Goal: Use online tool/utility: Utilize a website feature to perform a specific function

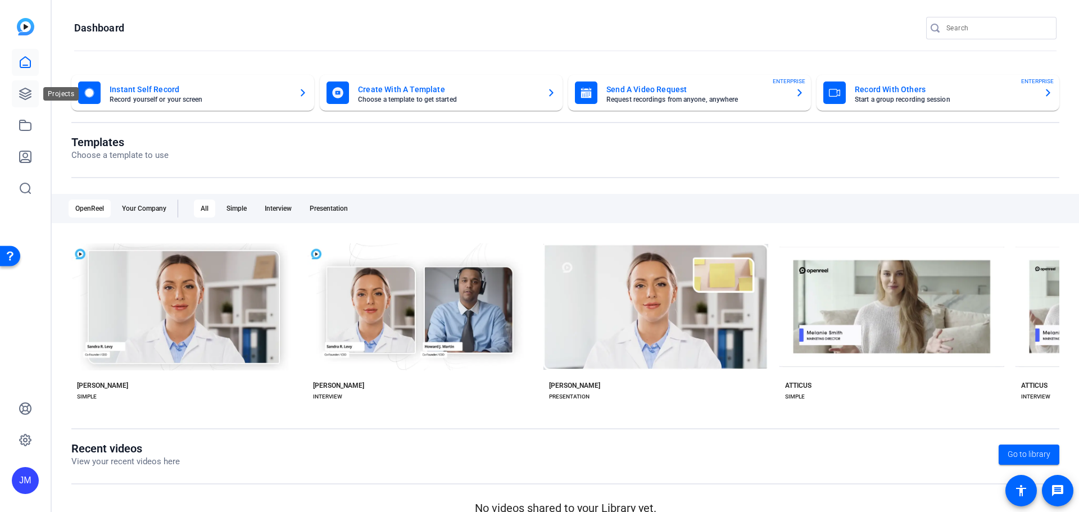
click at [29, 92] on icon at bounding box center [25, 93] width 11 height 11
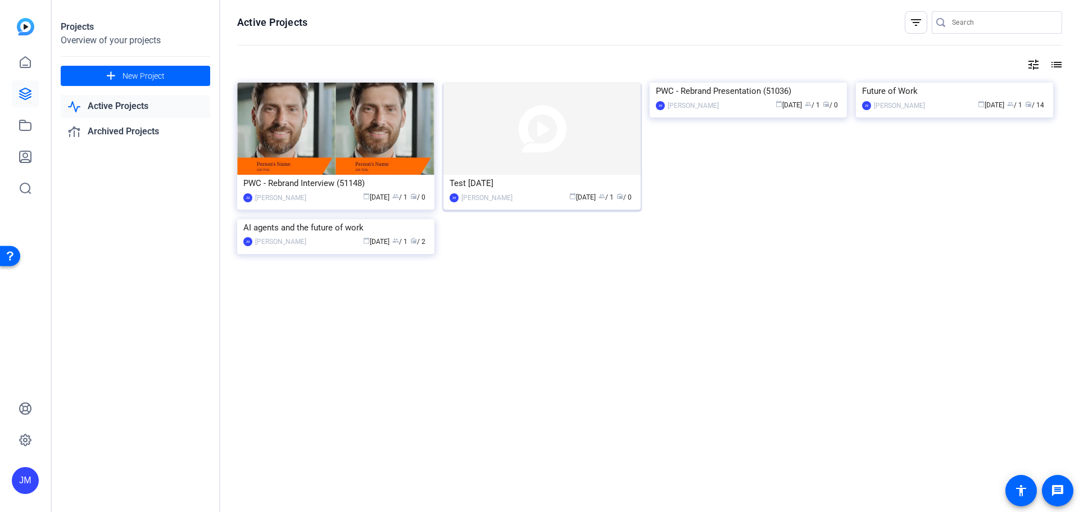
click at [556, 85] on img at bounding box center [541, 129] width 197 height 92
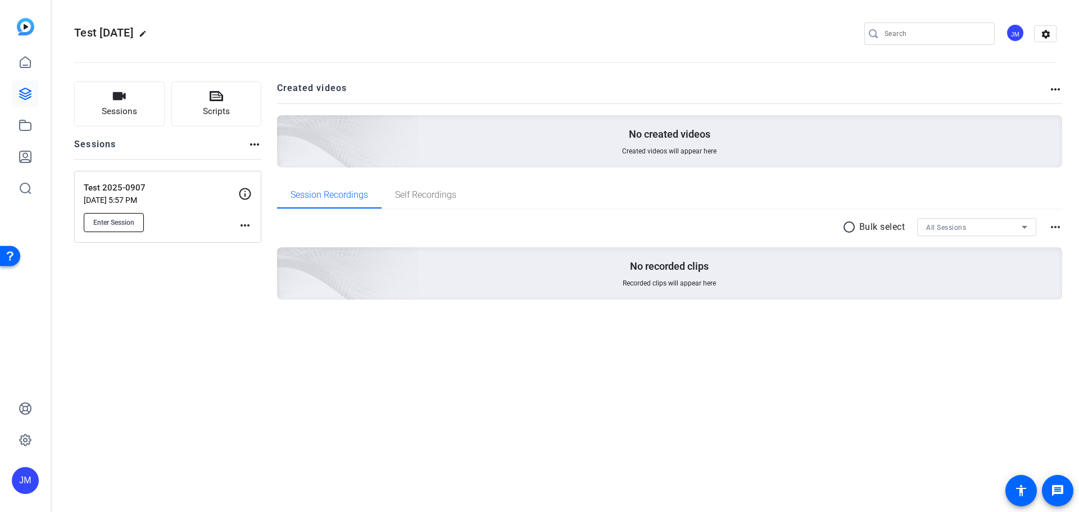
click at [113, 225] on span "Enter Session" at bounding box center [113, 222] width 41 height 9
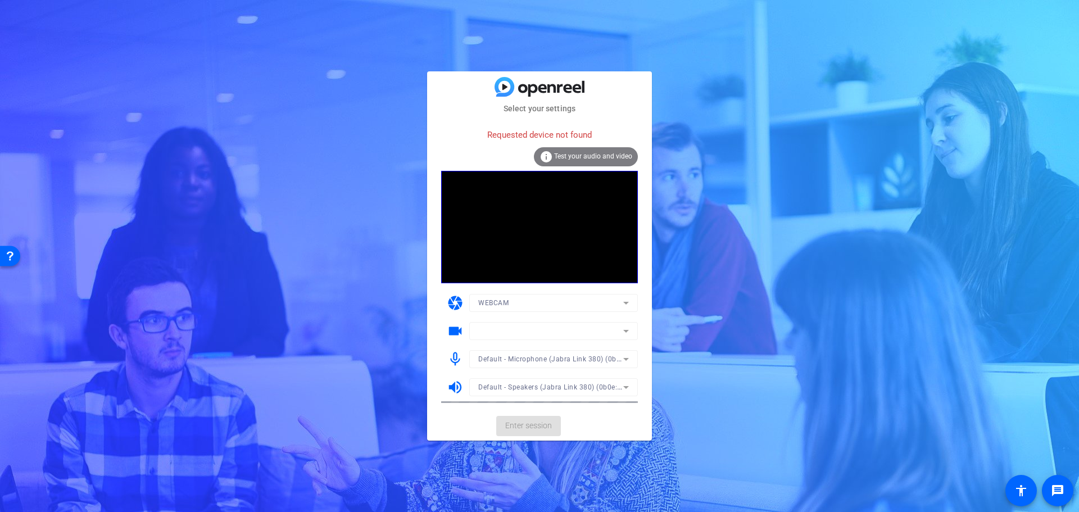
click at [594, 156] on span "Test your audio and video" at bounding box center [593, 156] width 78 height 8
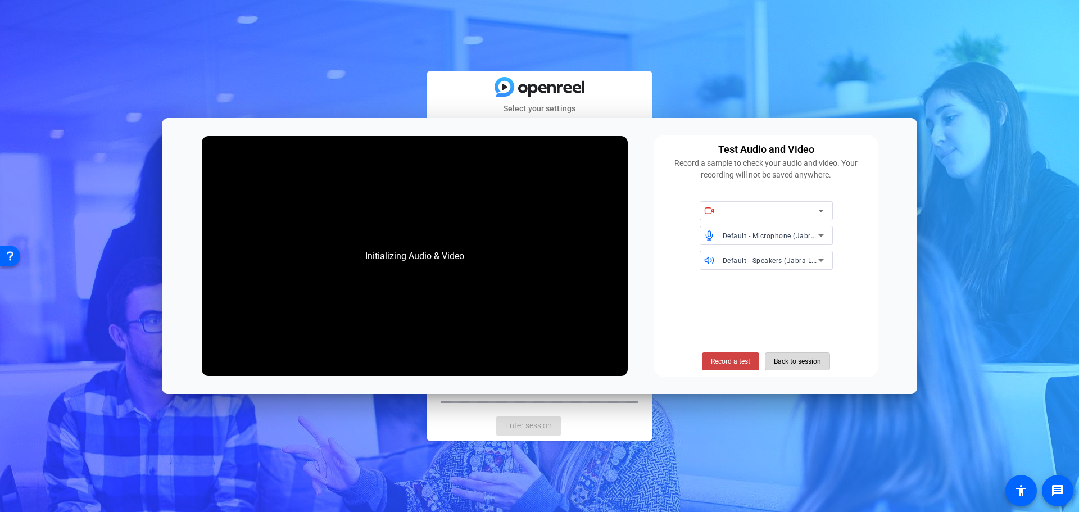
click at [804, 362] on span "Back to session" at bounding box center [796, 361] width 47 height 21
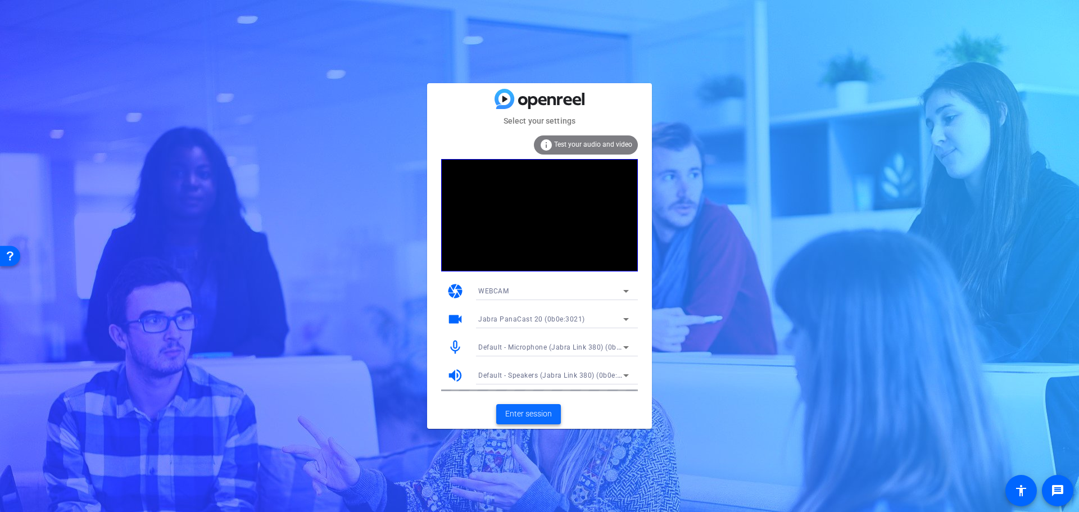
click at [530, 410] on span "Enter session" at bounding box center [528, 414] width 47 height 12
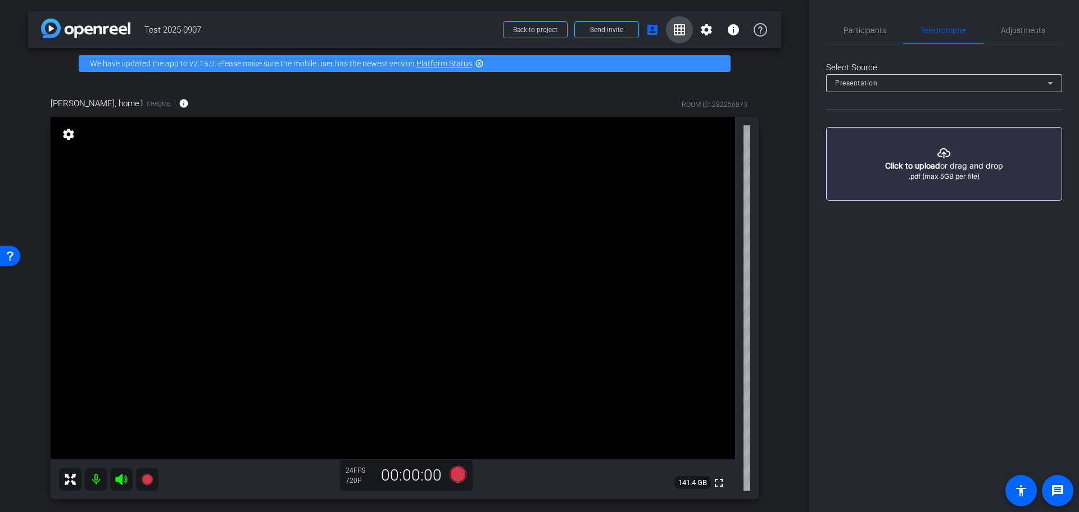
click at [678, 31] on mat-icon "grid_on" at bounding box center [678, 29] width 13 height 13
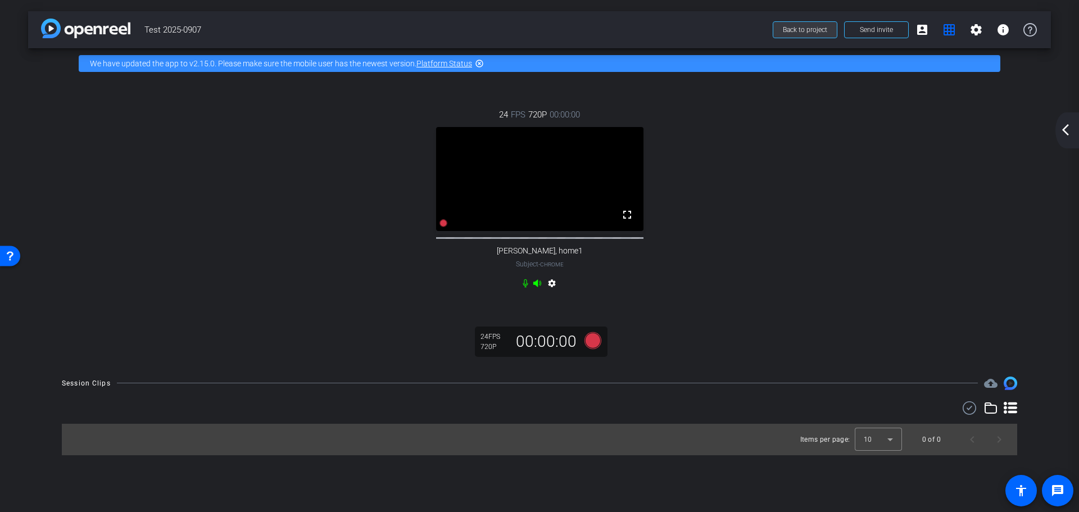
click at [803, 30] on span "Back to project" at bounding box center [804, 30] width 44 height 8
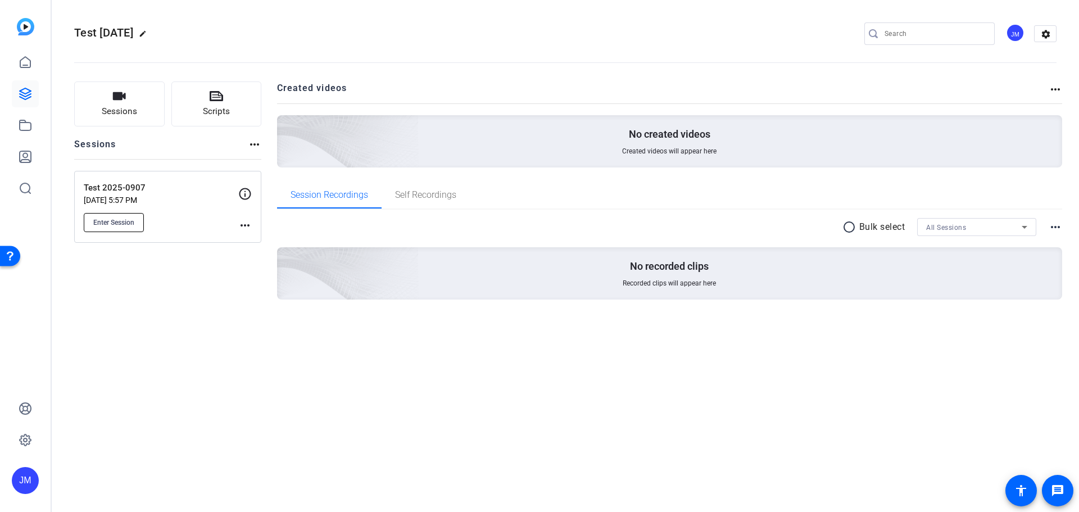
click at [124, 224] on span "Enter Session" at bounding box center [113, 222] width 41 height 9
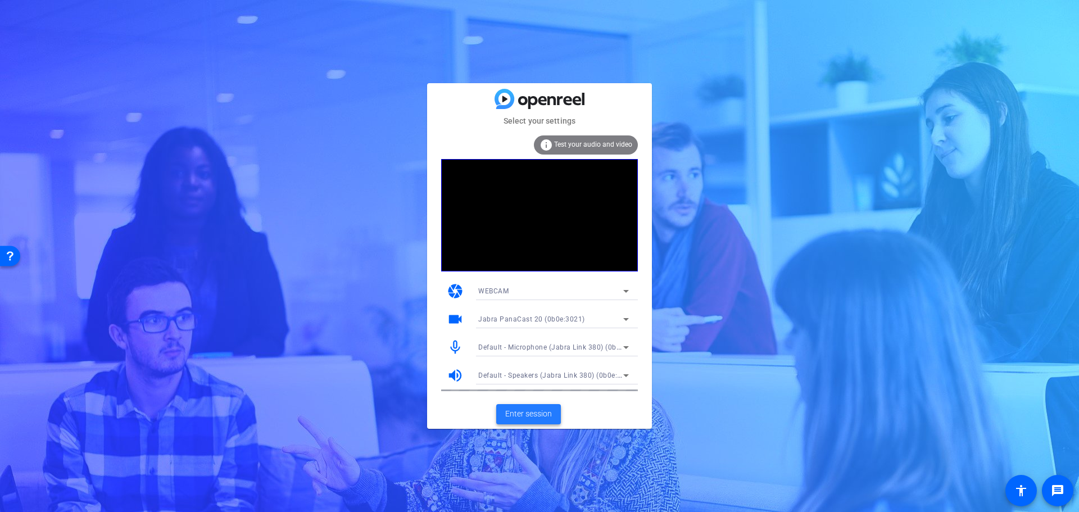
click at [530, 420] on span "Enter session" at bounding box center [528, 414] width 47 height 12
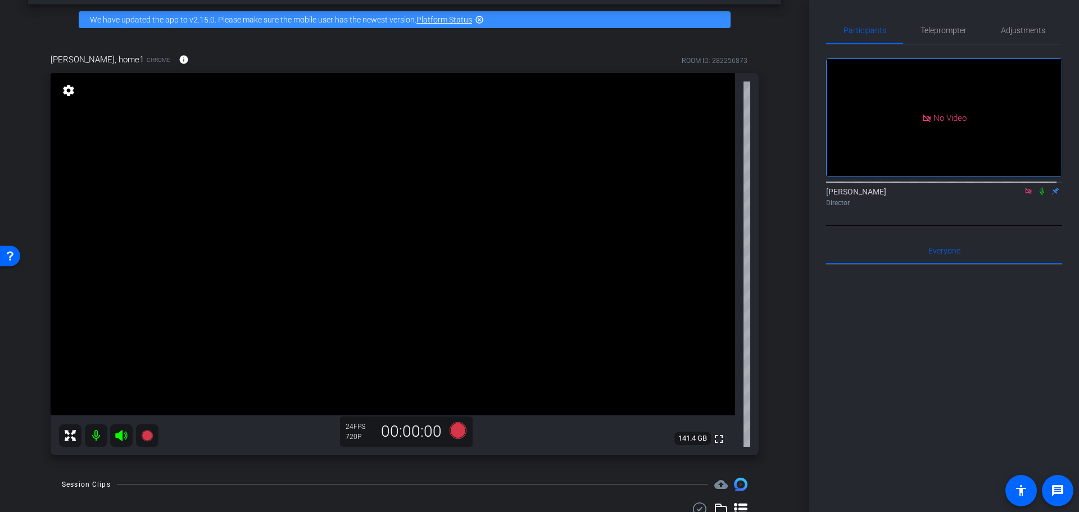
scroll to position [88, 0]
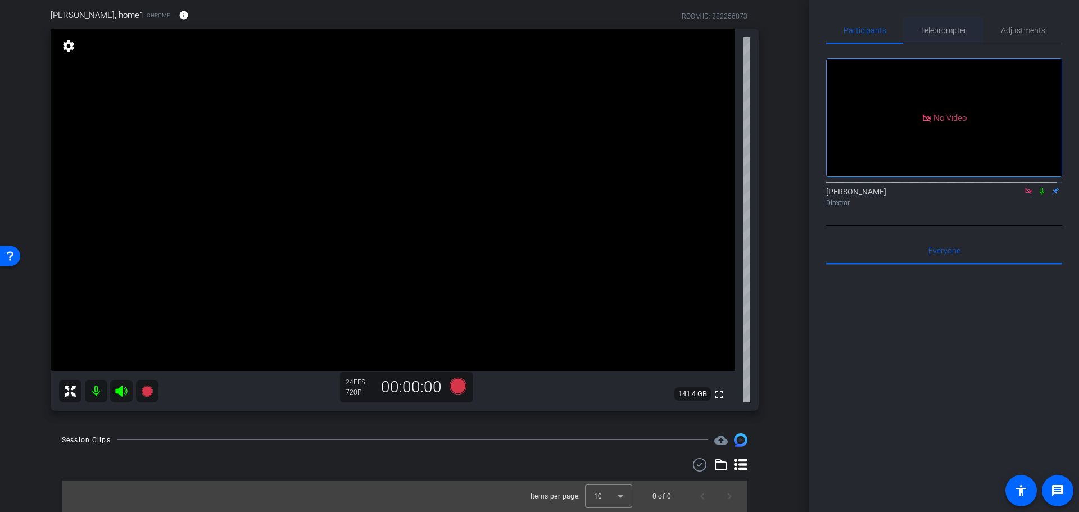
click at [957, 30] on span "Teleprompter" at bounding box center [943, 30] width 46 height 8
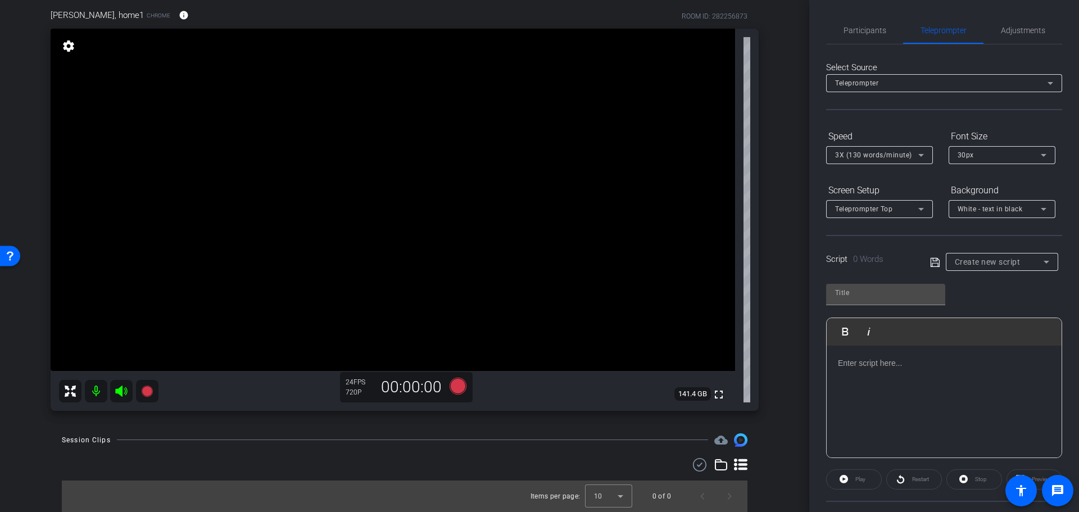
click at [885, 83] on div "Teleprompter" at bounding box center [941, 83] width 212 height 14
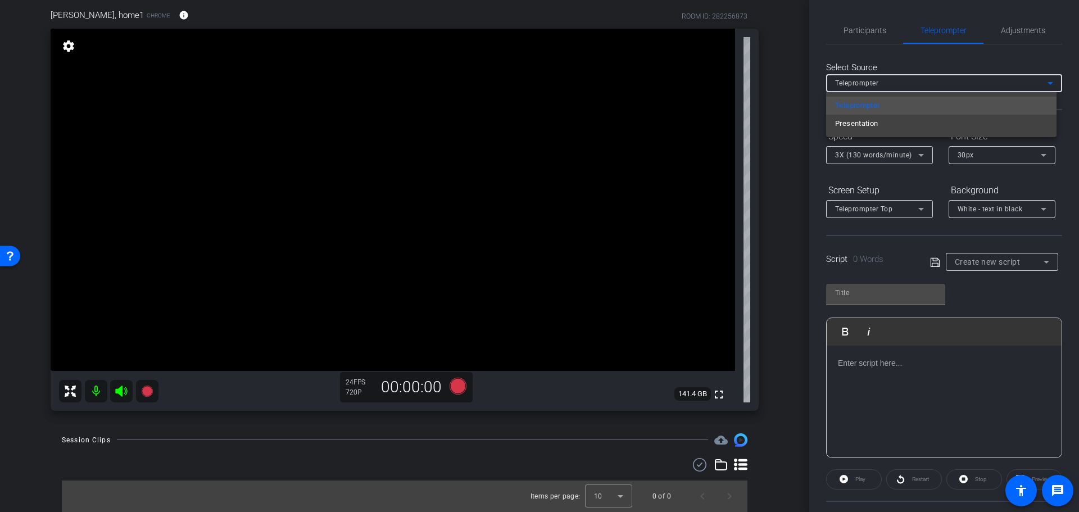
click at [885, 83] on div at bounding box center [539, 256] width 1079 height 512
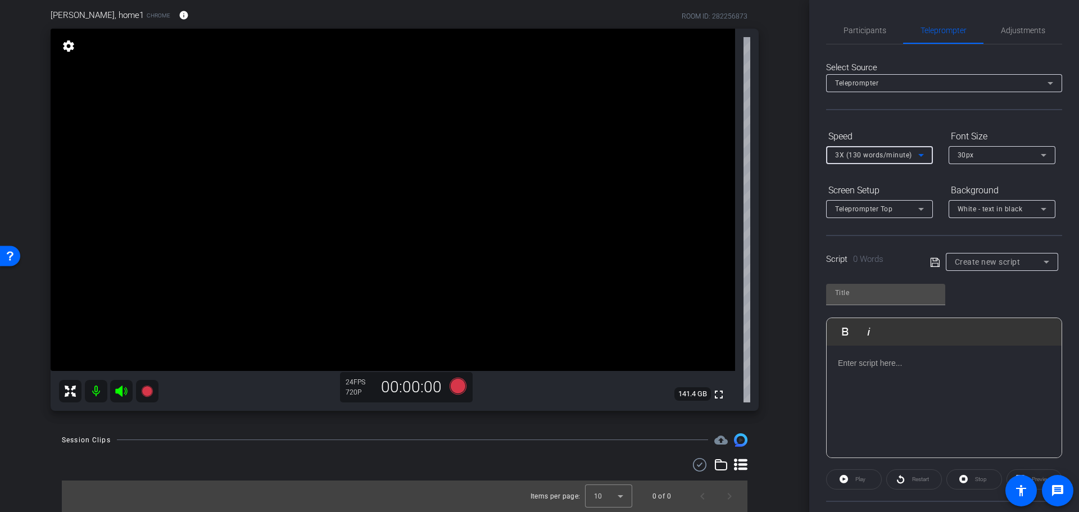
click at [891, 152] on span "3X (130 words/minute)" at bounding box center [873, 155] width 77 height 8
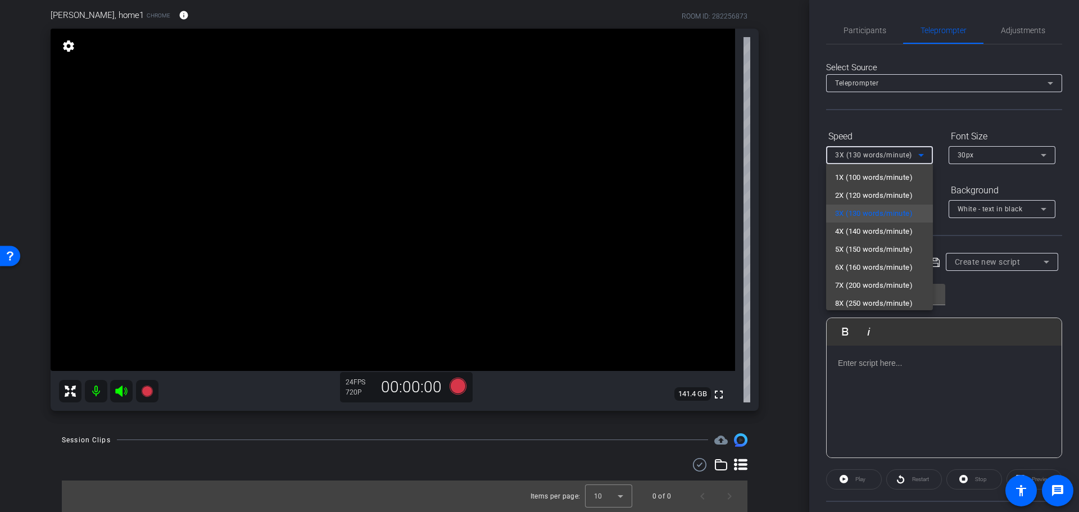
click at [891, 152] on div at bounding box center [539, 256] width 1079 height 512
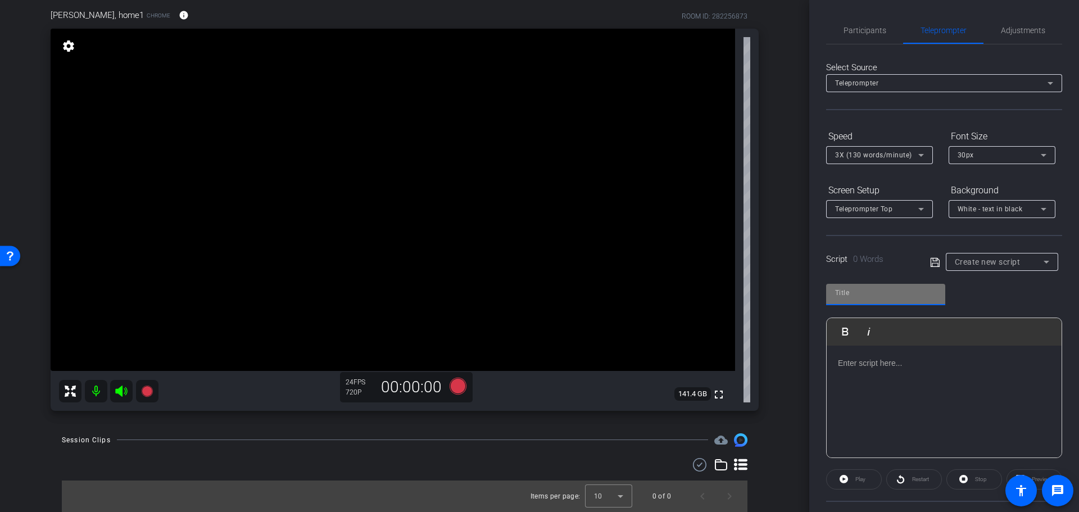
click at [877, 294] on input "text" at bounding box center [885, 292] width 101 height 13
type input "prompter script"
click at [920, 376] on div at bounding box center [943, 401] width 235 height 112
click at [916, 362] on p at bounding box center [944, 363] width 212 height 12
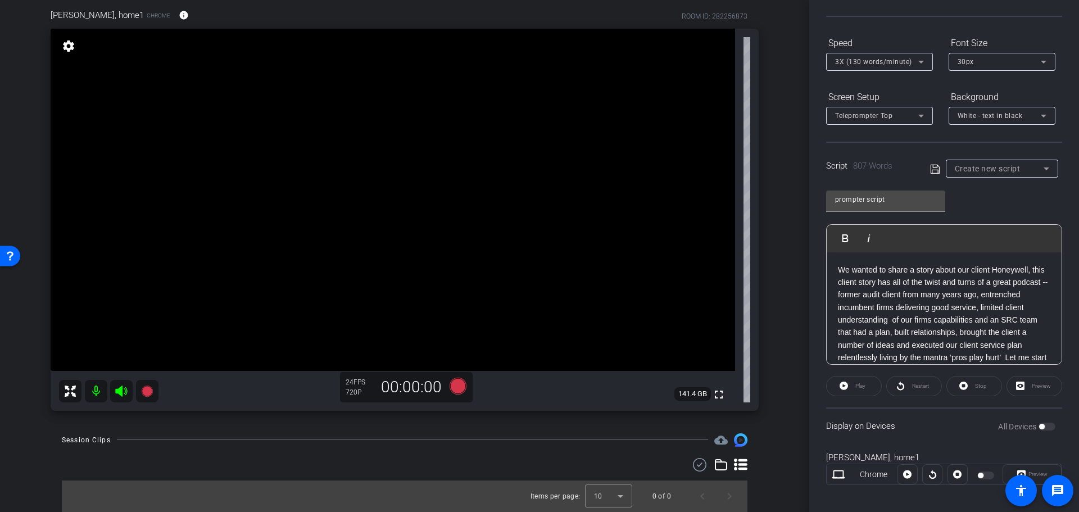
scroll to position [102, 0]
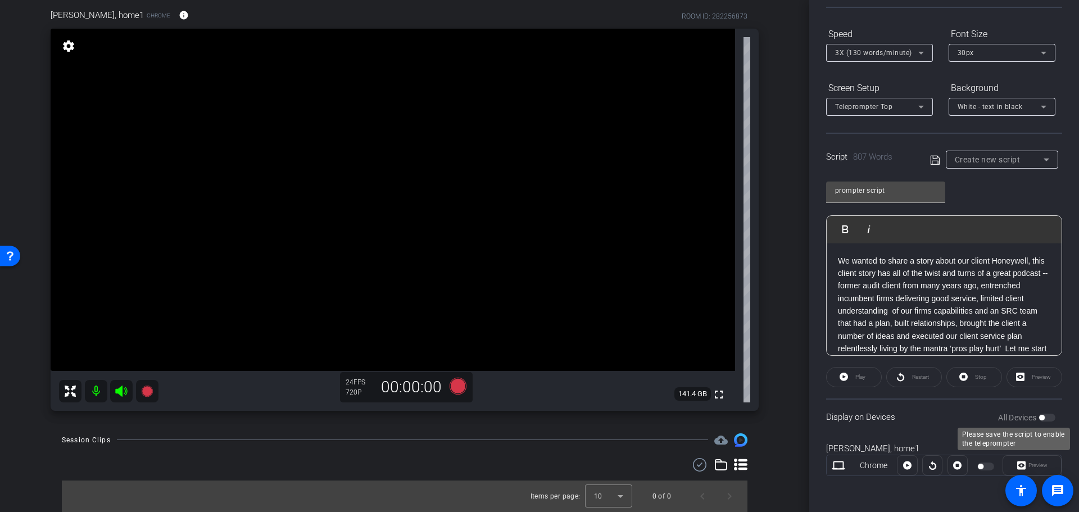
click at [1043, 418] on div "All Devices" at bounding box center [1026, 417] width 57 height 11
click at [1041, 415] on div "All Devices" at bounding box center [1026, 417] width 57 height 11
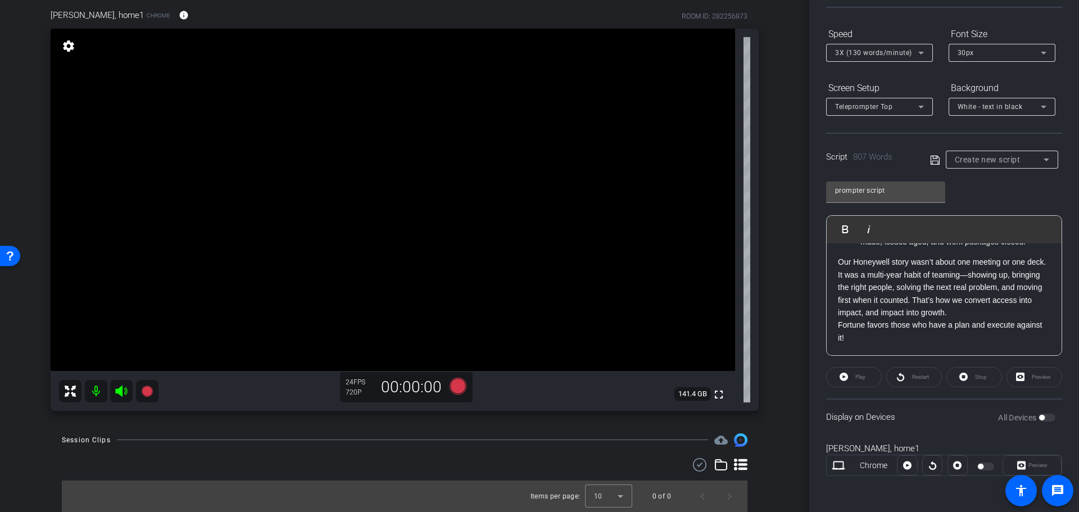
drag, startPoint x: 961, startPoint y: 311, endPoint x: 990, endPoint y: 318, distance: 30.5
click at [990, 318] on p "Our Honeywell story wasn’t about one meeting or one deck. It was a multi‑year h…" at bounding box center [944, 287] width 212 height 63
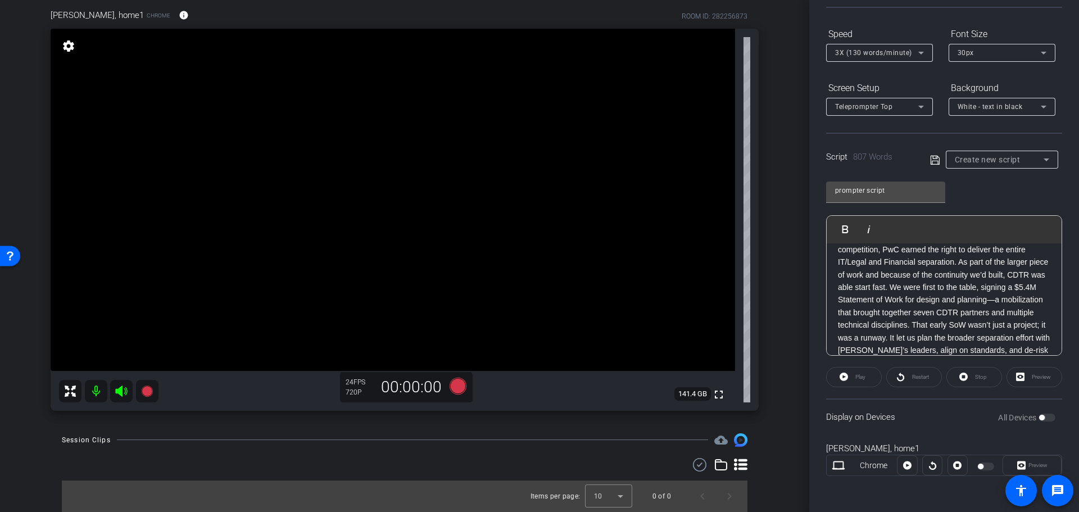
scroll to position [414, 0]
click at [931, 160] on icon at bounding box center [934, 159] width 9 height 9
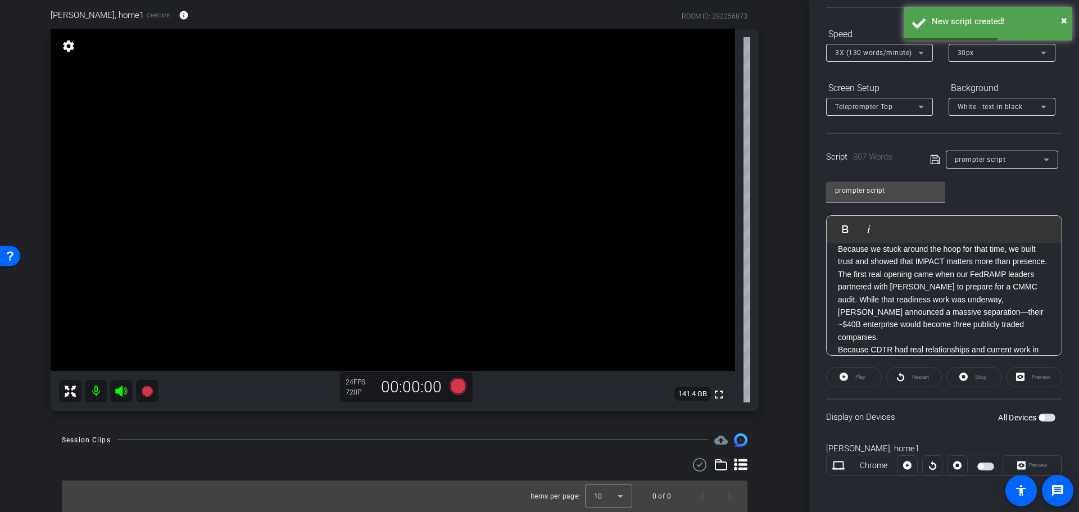
click at [1039, 417] on span "button" at bounding box center [1042, 418] width 6 height 6
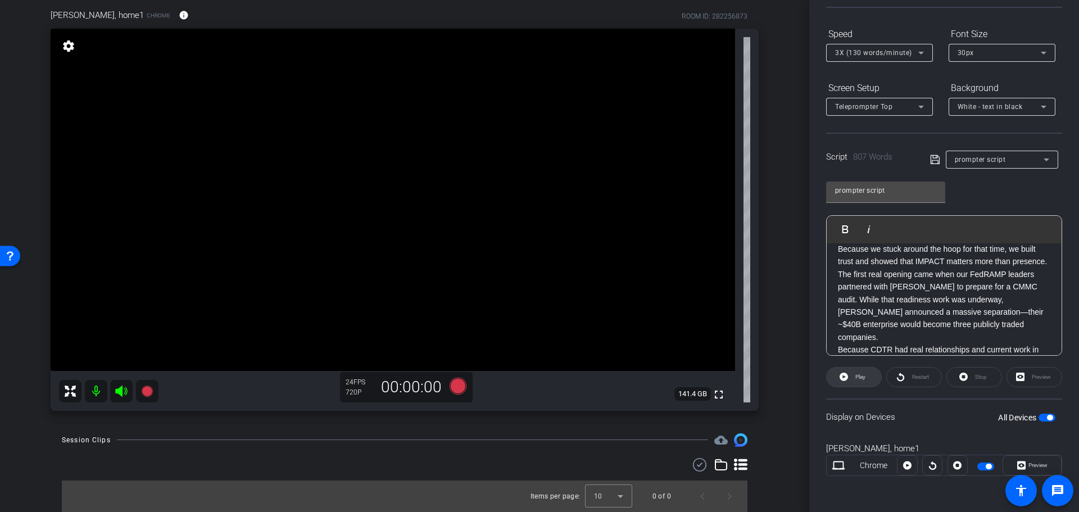
click at [845, 378] on icon at bounding box center [843, 376] width 8 height 8
click at [859, 377] on span "Pause" at bounding box center [860, 377] width 15 height 6
drag, startPoint x: 917, startPoint y: 377, endPoint x: 902, endPoint y: 383, distance: 15.5
click at [916, 377] on span "Restart" at bounding box center [920, 377] width 17 height 6
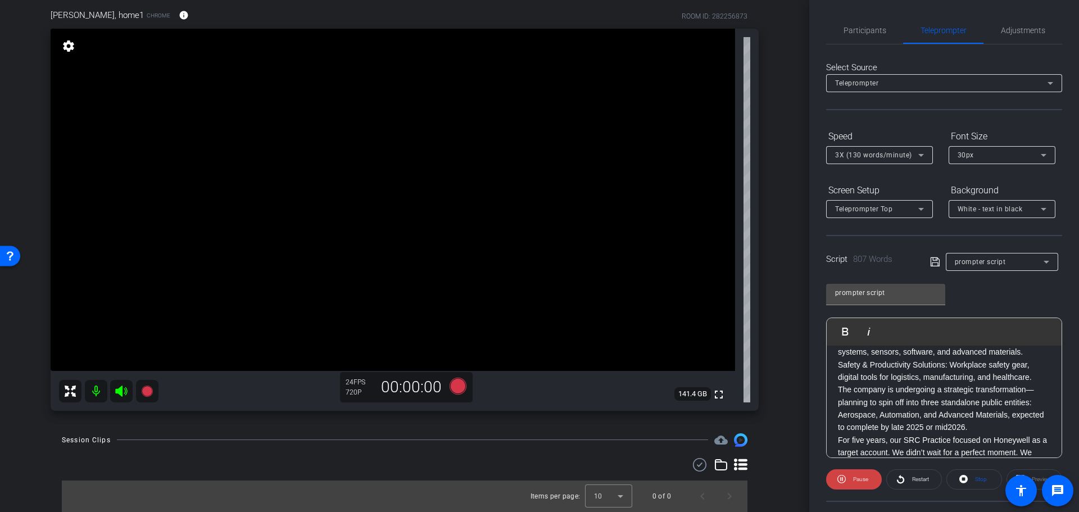
scroll to position [102, 0]
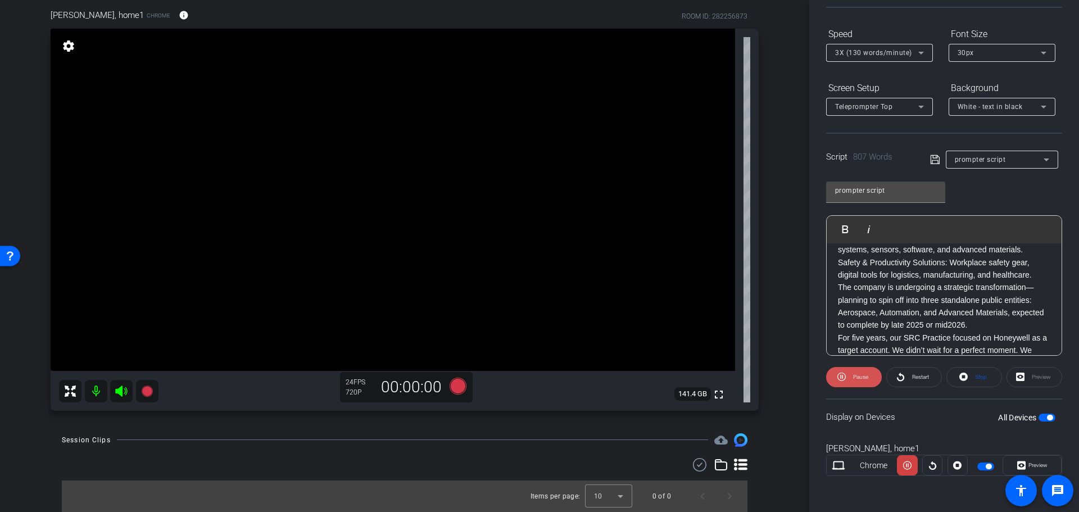
click at [855, 376] on span "Pause" at bounding box center [860, 377] width 15 height 6
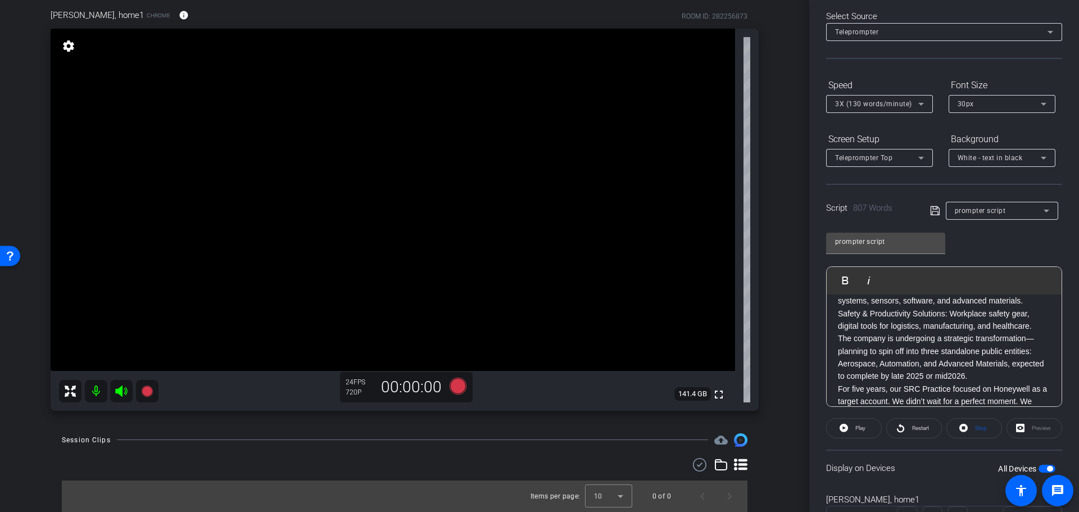
scroll to position [0, 0]
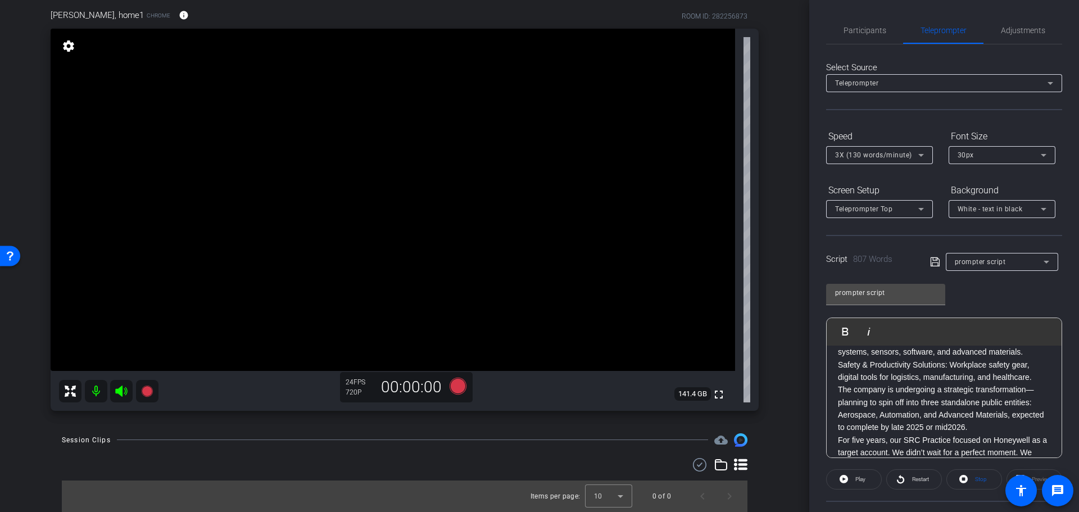
click at [920, 154] on icon at bounding box center [921, 155] width 6 height 3
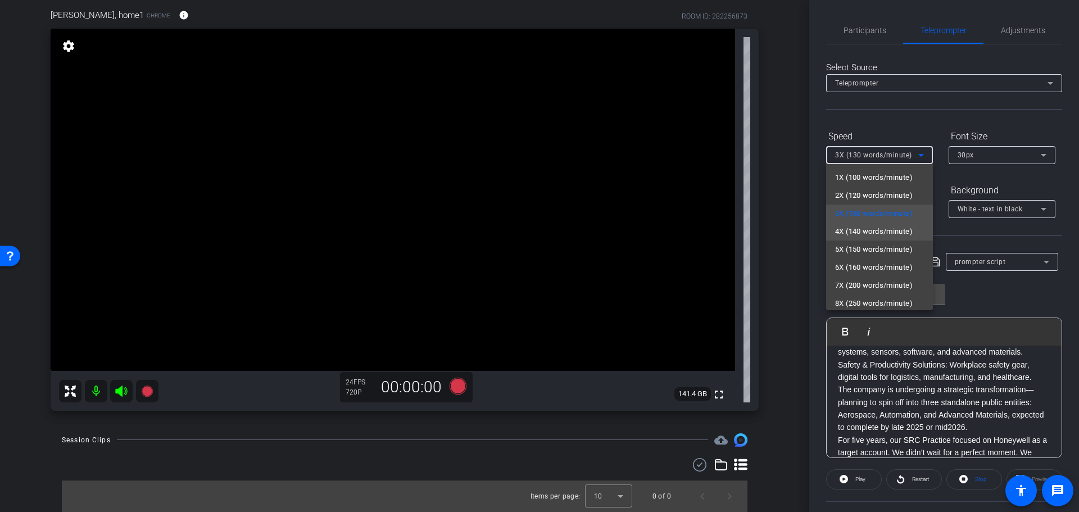
click at [889, 230] on span "4X (140 words/minute)" at bounding box center [874, 231] width 78 height 13
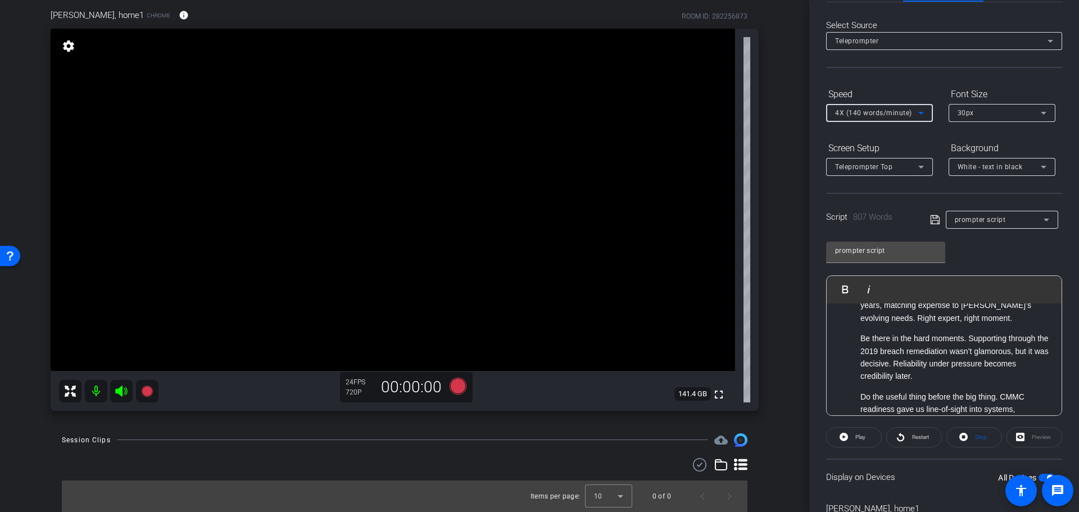
scroll to position [102, 0]
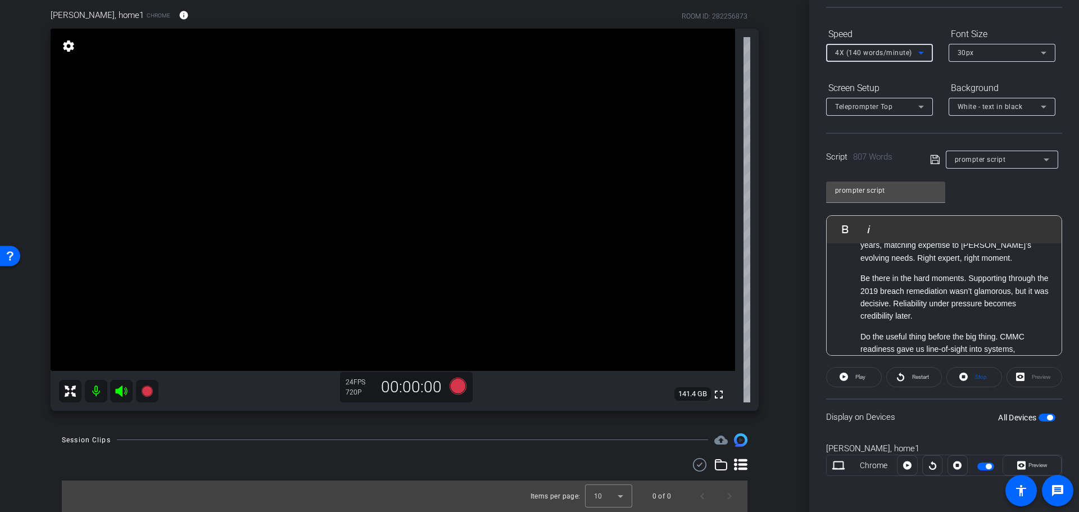
click at [1008, 420] on label "All Devices" at bounding box center [1018, 417] width 40 height 11
click at [1038, 420] on button "All Devices" at bounding box center [1046, 417] width 17 height 8
click at [1026, 420] on label "All Devices" at bounding box center [1018, 417] width 40 height 11
click at [1038, 420] on button "All Devices" at bounding box center [1046, 417] width 17 height 8
click at [904, 468] on icon at bounding box center [907, 465] width 8 height 8
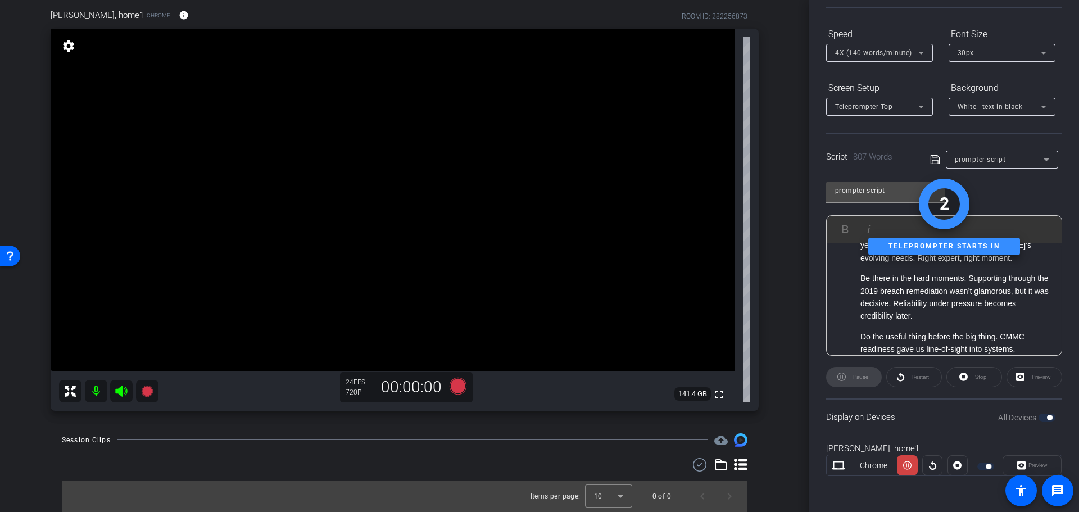
click at [904, 468] on icon at bounding box center [907, 465] width 8 height 17
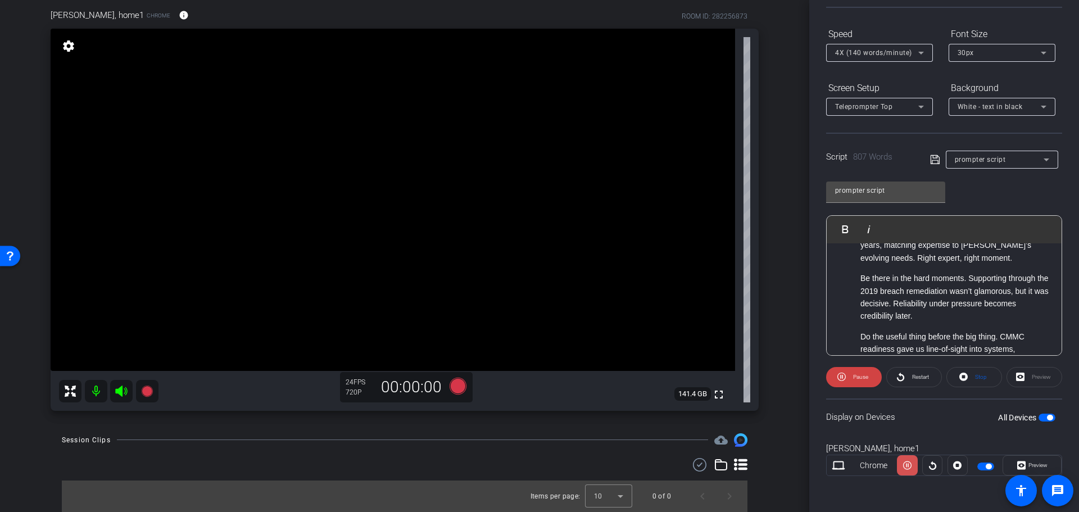
click at [904, 468] on icon at bounding box center [907, 465] width 8 height 17
click at [977, 465] on span "button" at bounding box center [985, 466] width 17 height 8
click at [981, 466] on span "button" at bounding box center [985, 466] width 17 height 8
click at [1039, 417] on span "button" at bounding box center [1046, 417] width 17 height 8
click at [985, 467] on span "button" at bounding box center [985, 466] width 17 height 8
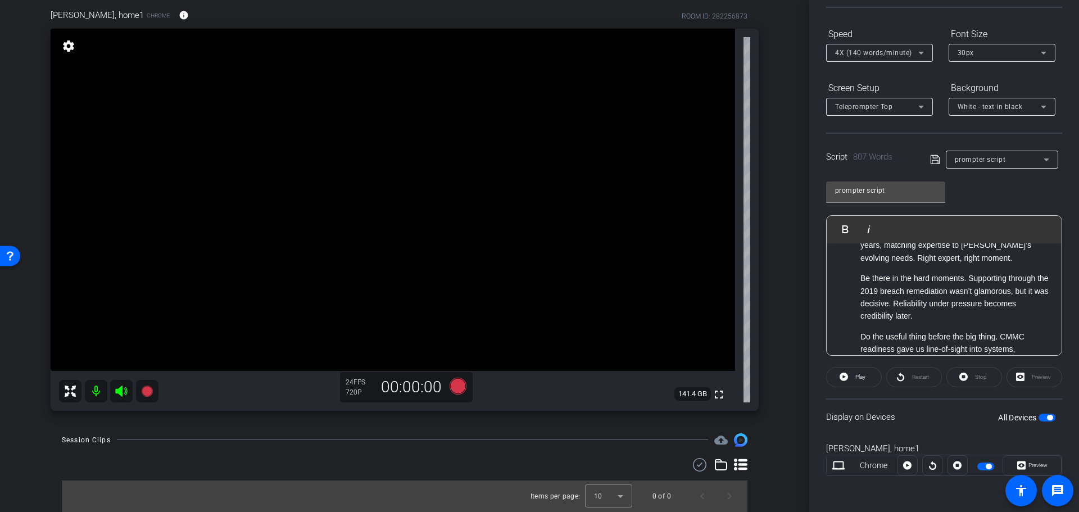
click at [985, 467] on span "button" at bounding box center [988, 466] width 6 height 6
click at [981, 465] on span "button" at bounding box center [985, 466] width 17 height 8
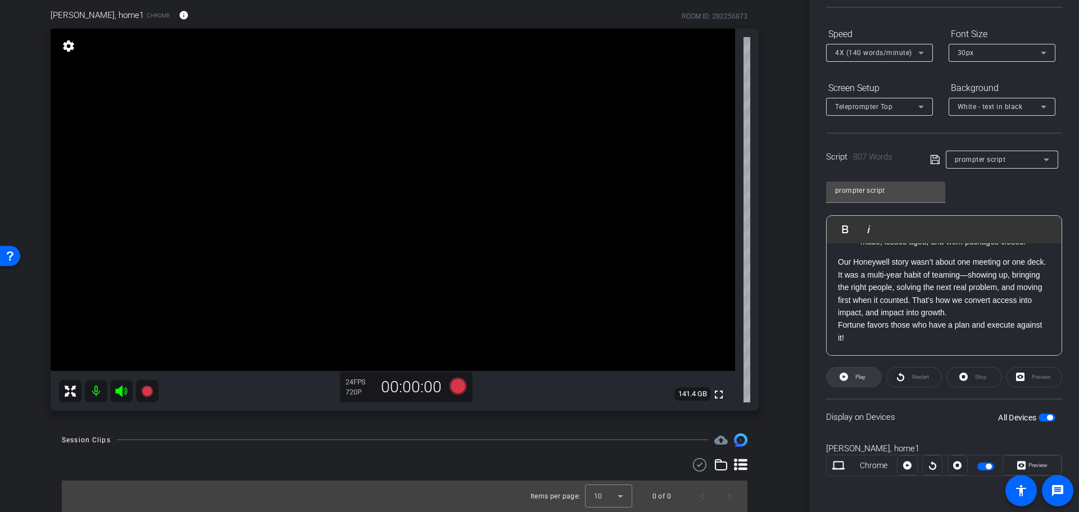
click at [857, 374] on span "Play" at bounding box center [860, 377] width 10 height 6
